Goal: Information Seeking & Learning: Learn about a topic

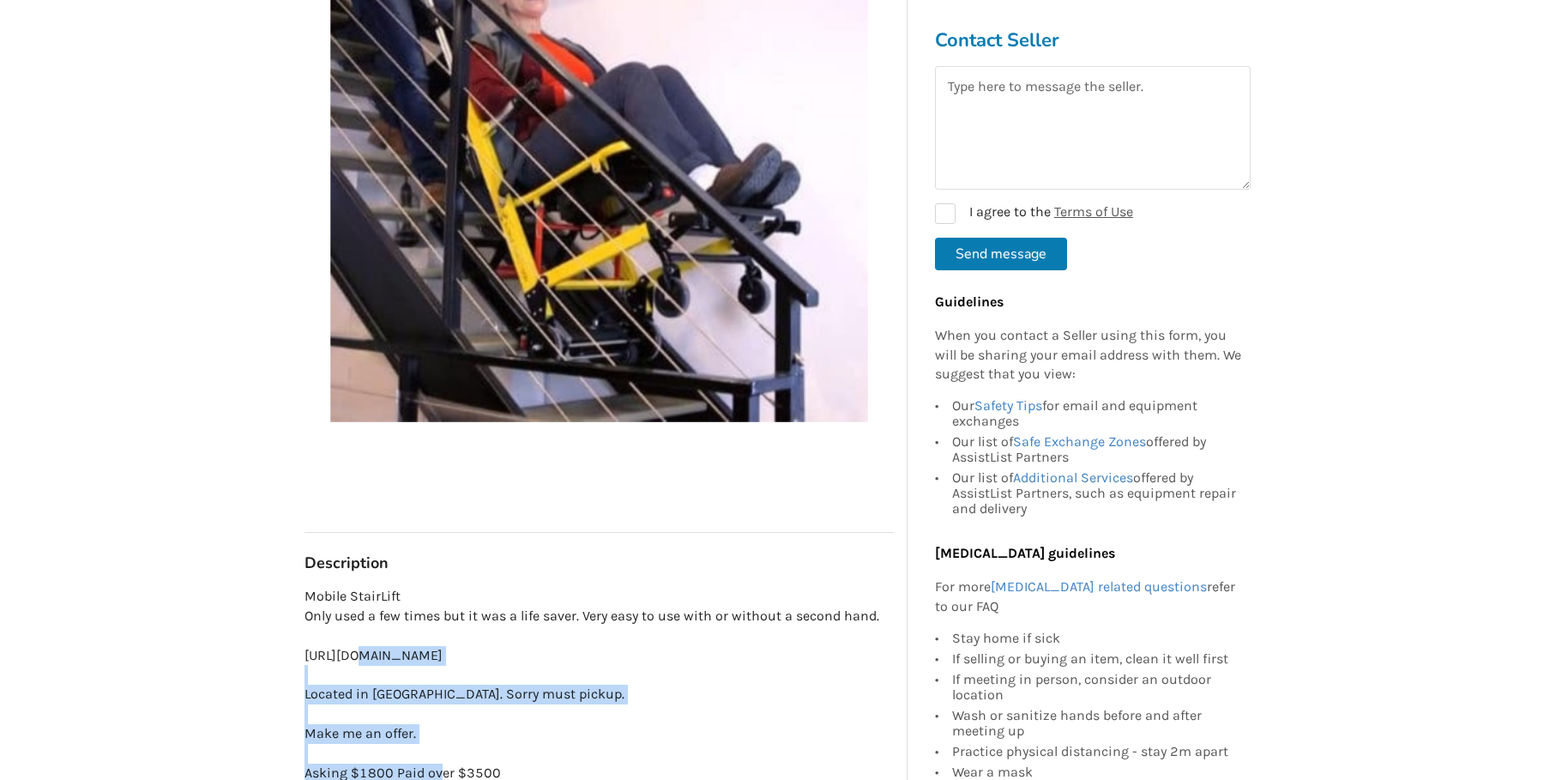
scroll to position [429, 0]
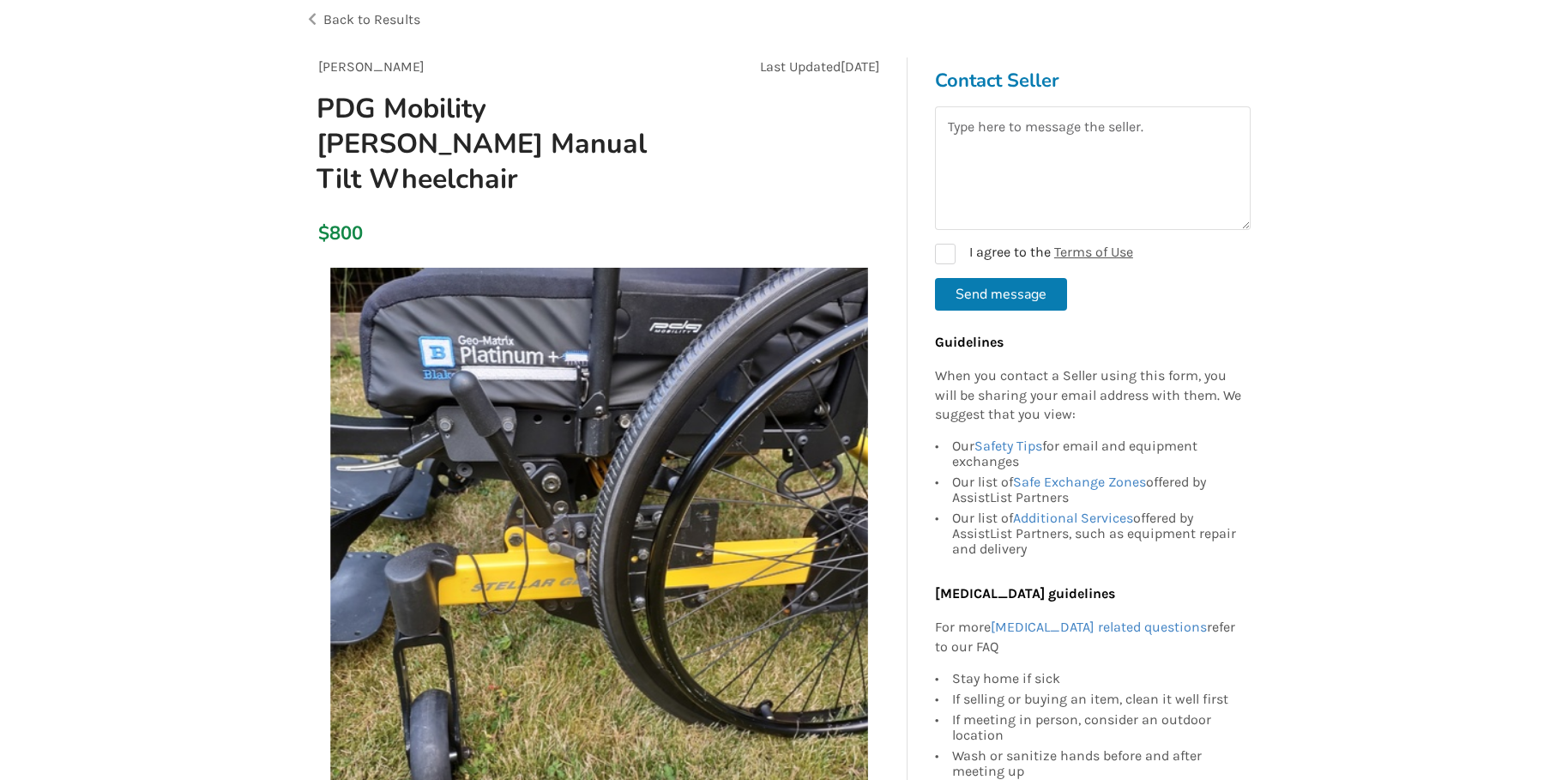
scroll to position [86, 0]
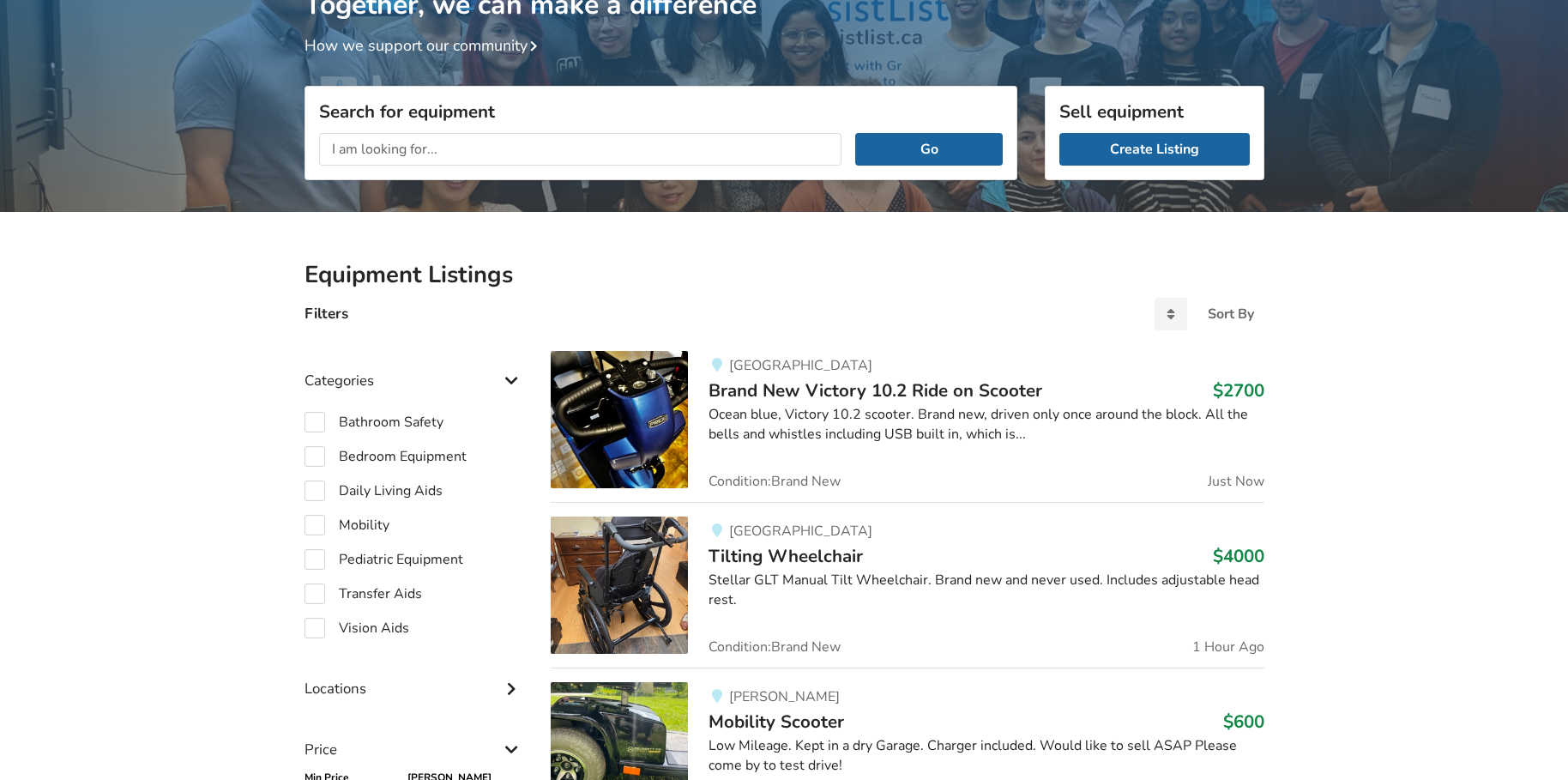
scroll to position [176, 0]
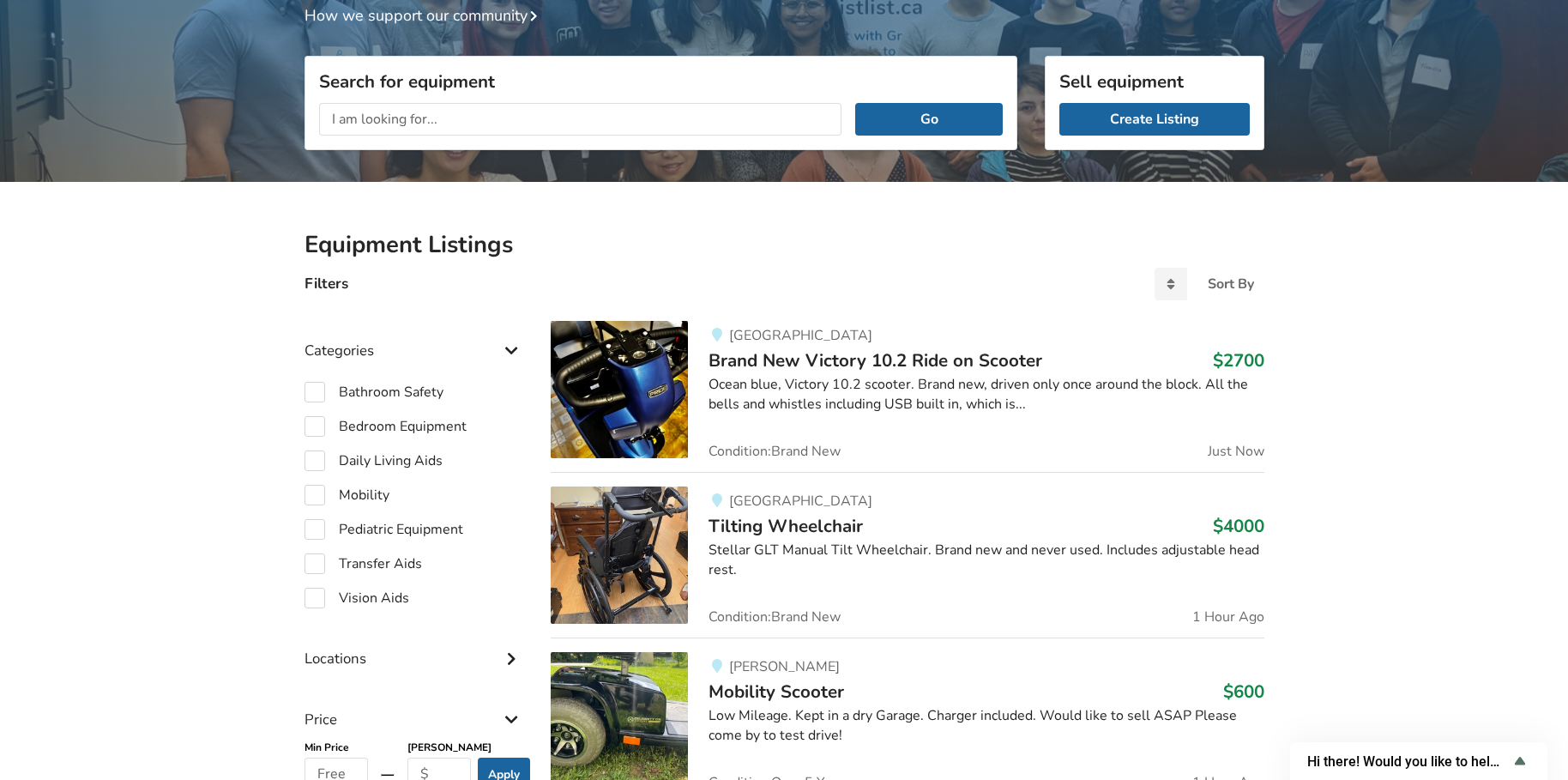
click at [641, 559] on img at bounding box center [619, 554] width 137 height 137
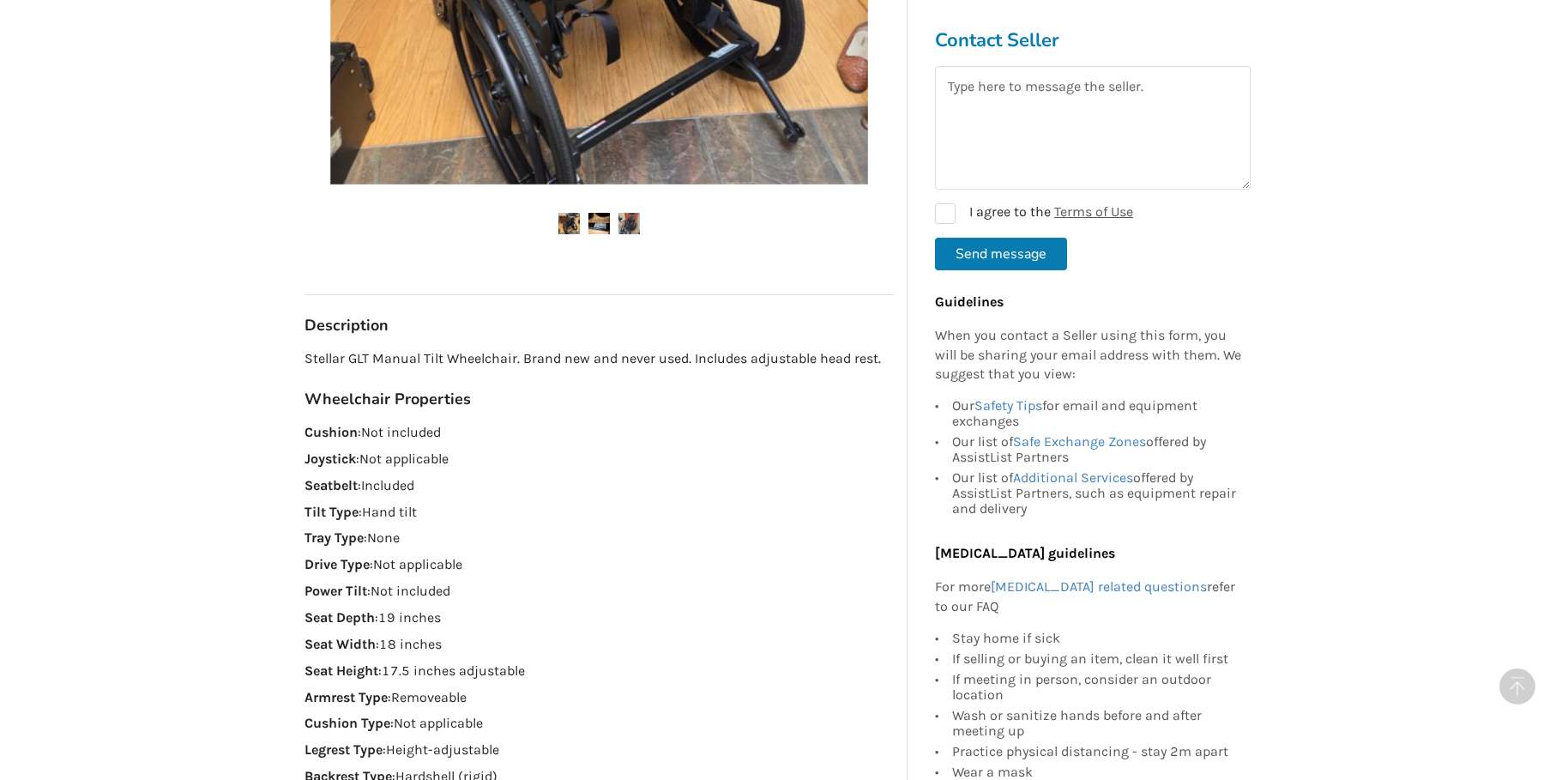
scroll to position [686, 0]
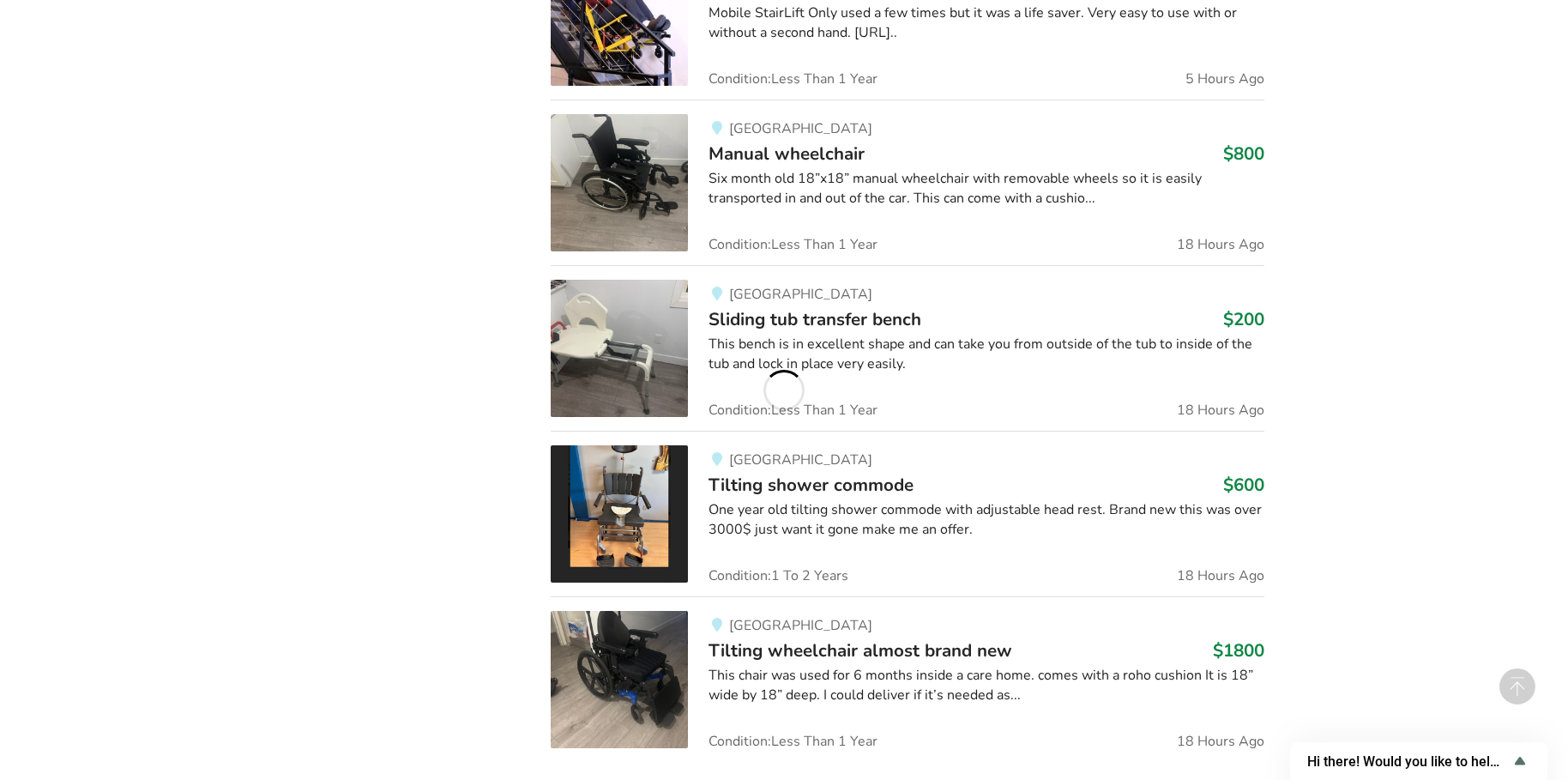
scroll to position [1645, 0]
